Goal: Information Seeking & Learning: Get advice/opinions

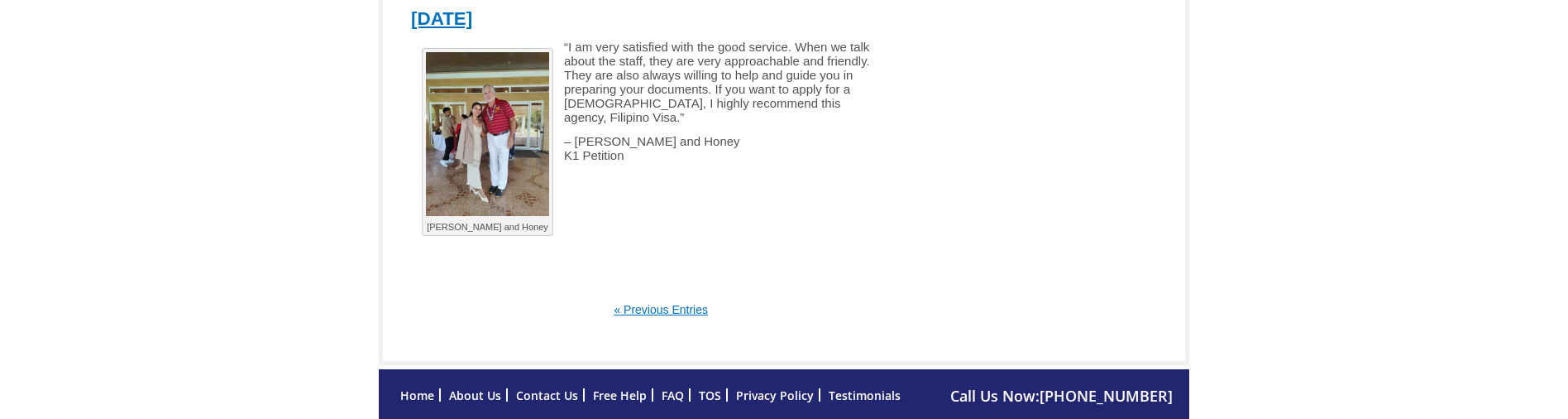
scroll to position [3780, 0]
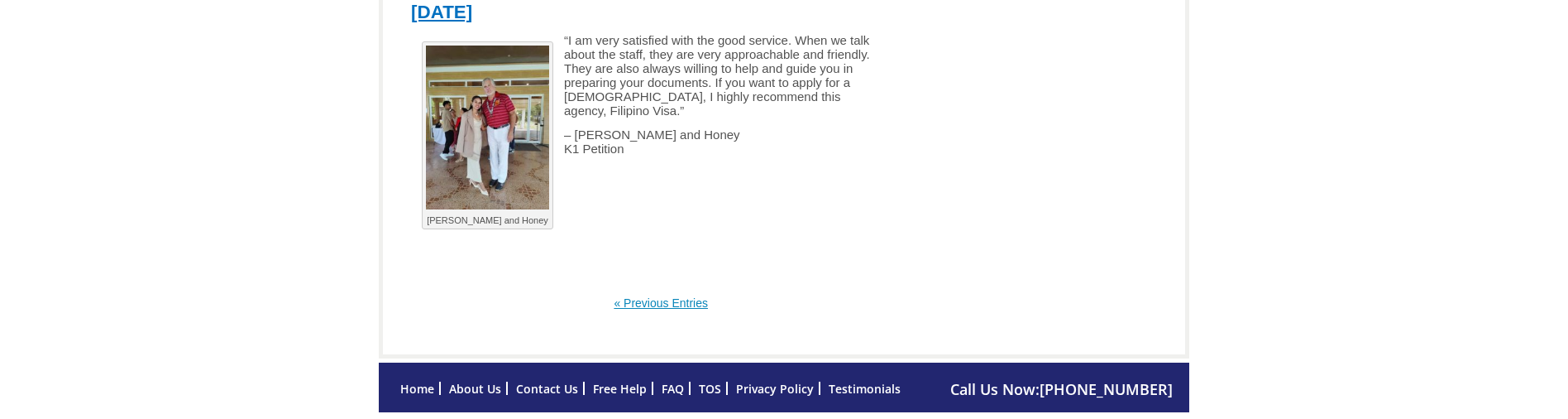
click at [684, 297] on link "« Previous Entries" at bounding box center [661, 303] width 95 height 13
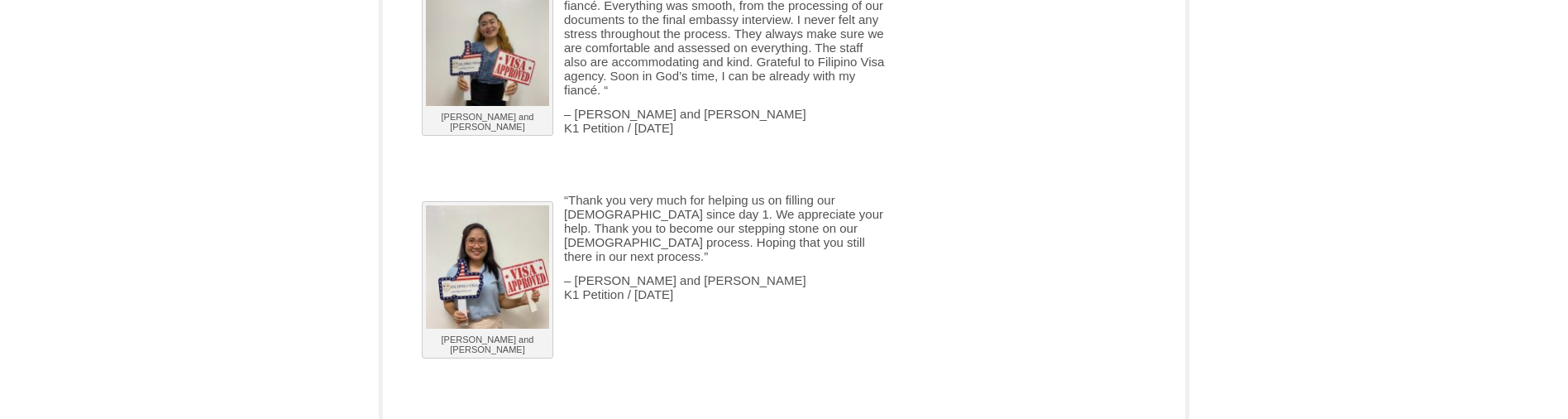
scroll to position [6348, 0]
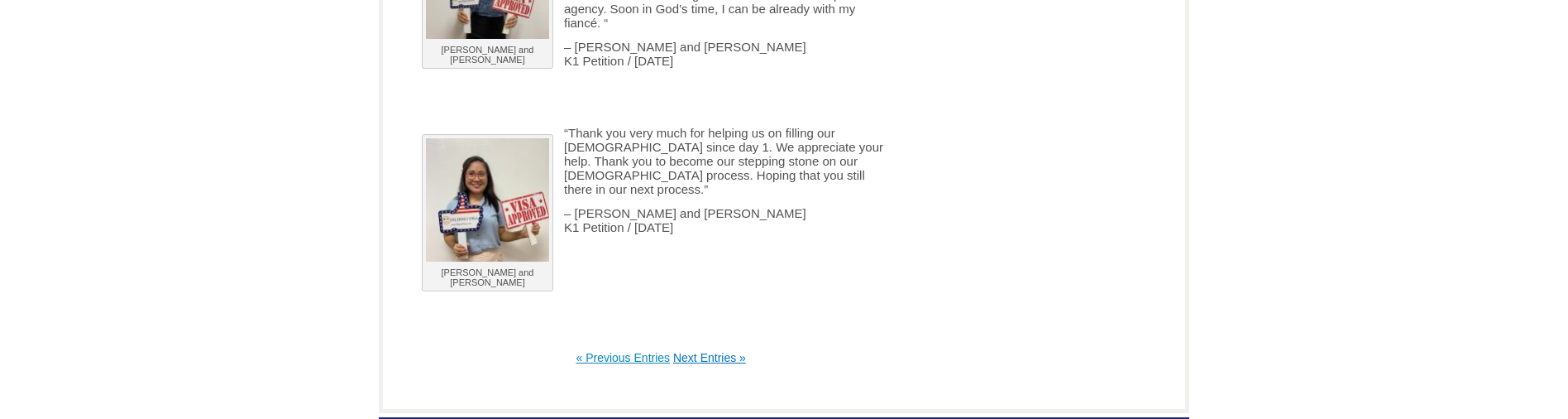
click at [610, 351] on link "« Previous Entries" at bounding box center [623, 357] width 95 height 13
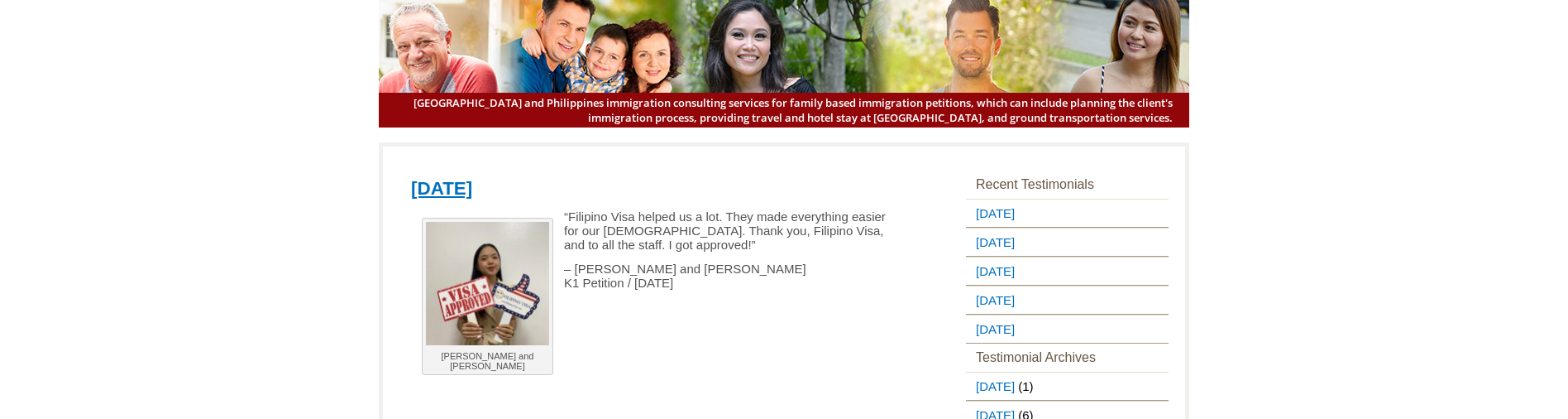
scroll to position [248, 0]
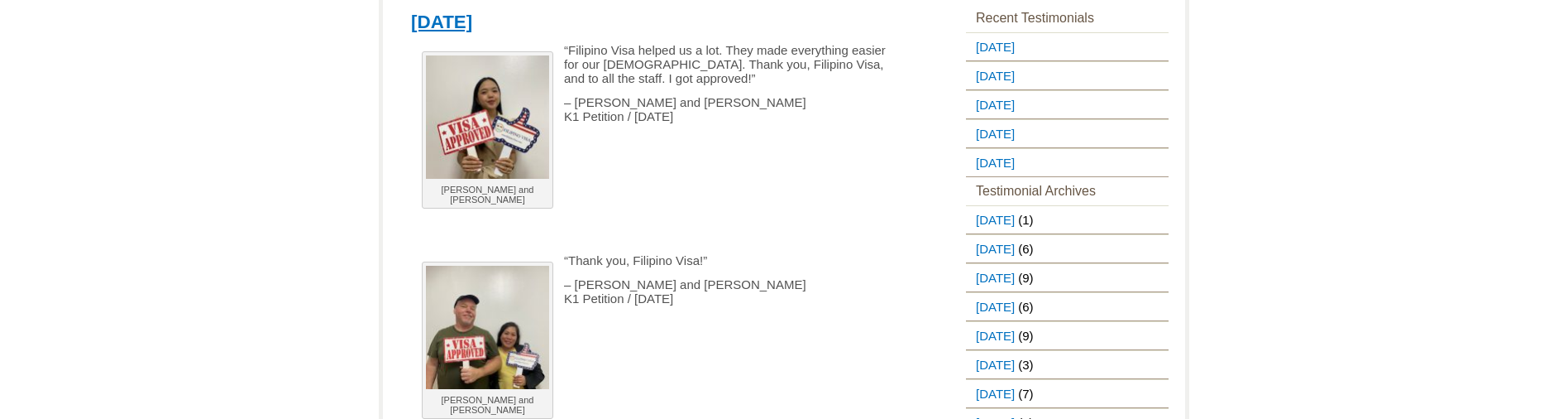
click at [734, 361] on div "Joseph and Jhoanna “Filipino Visa helped us a lot. They made everything easier …" at bounding box center [661, 246] width 500 height 406
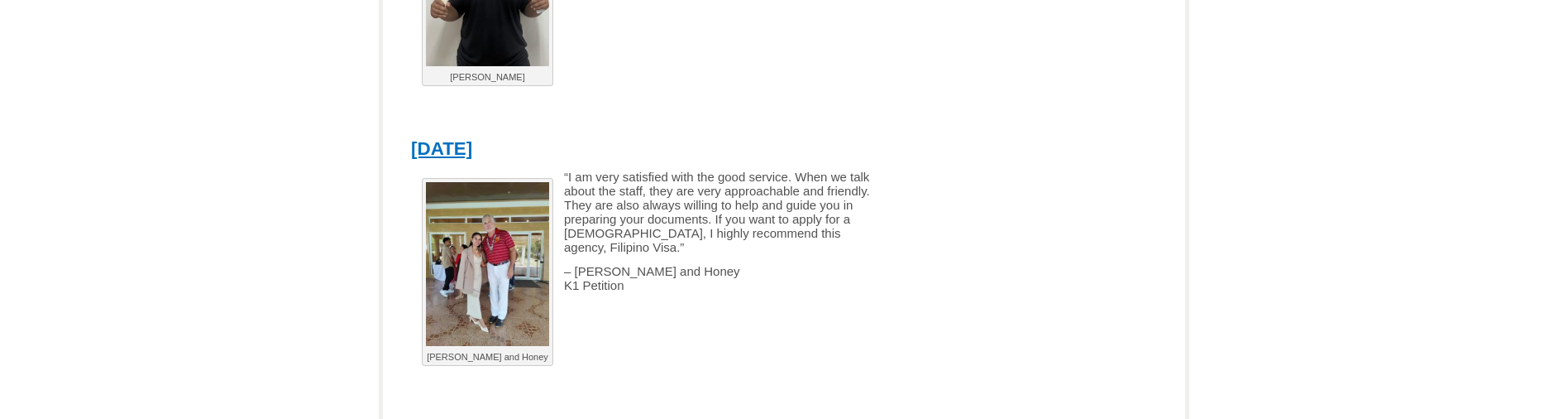
scroll to position [3780, 0]
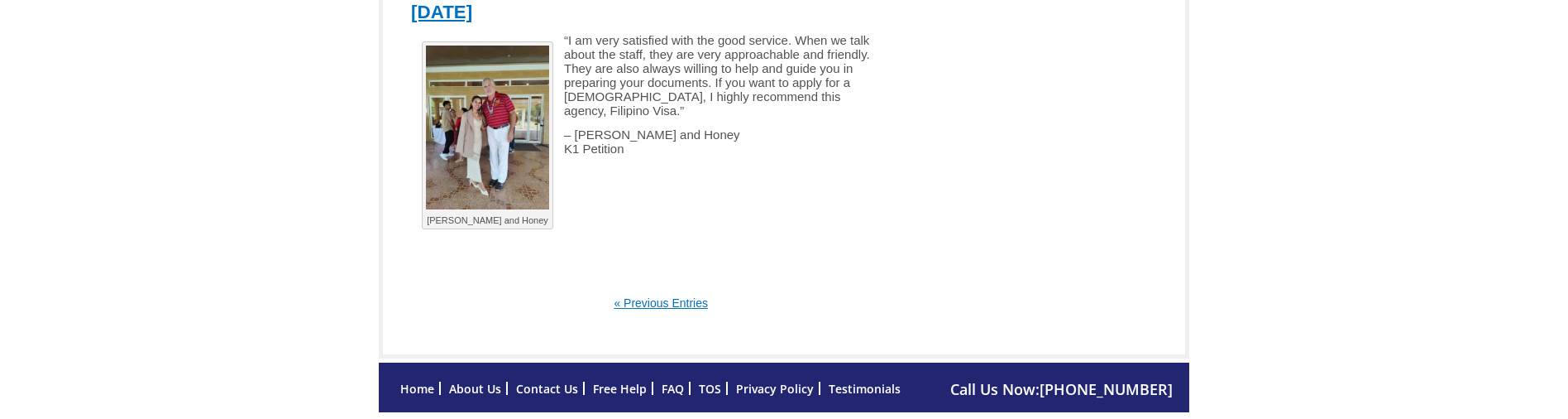
click at [696, 297] on link "« Previous Entries" at bounding box center [661, 303] width 95 height 13
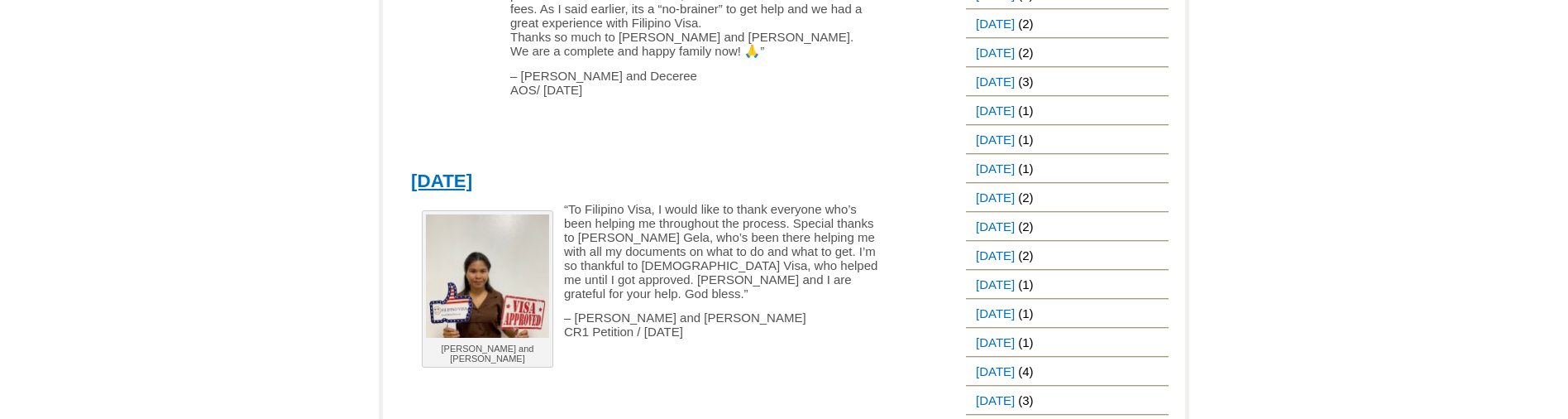
scroll to position [1822, 0]
